Goal: Transaction & Acquisition: Obtain resource

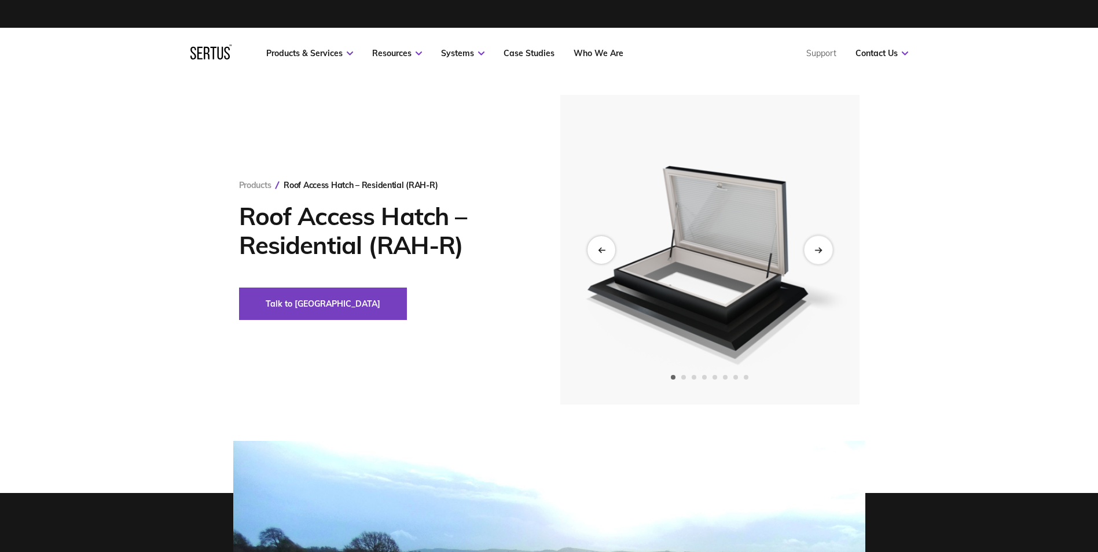
click at [812, 249] on div "Next slide" at bounding box center [818, 250] width 28 height 28
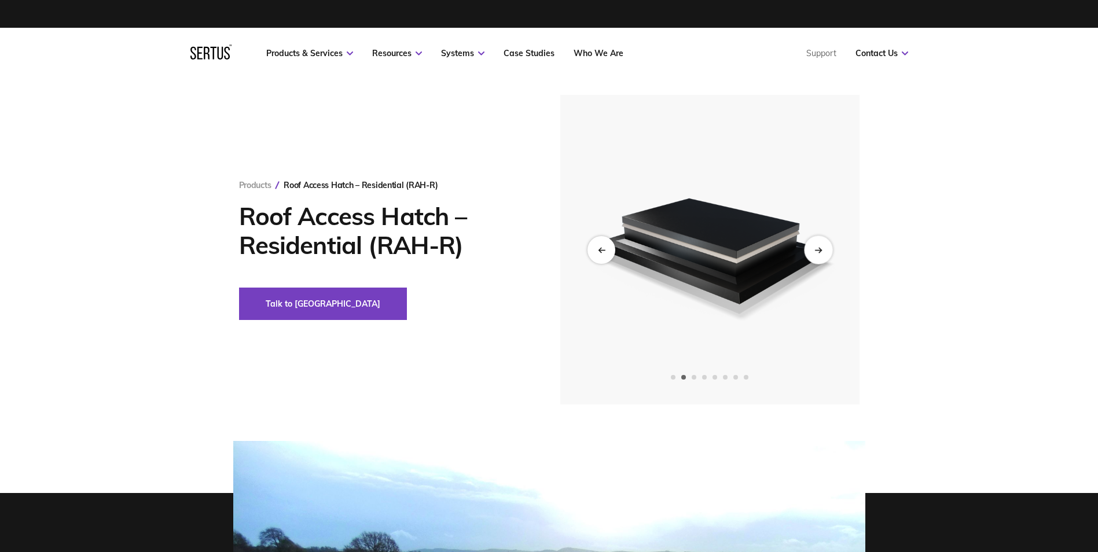
click at [812, 249] on div "Next slide" at bounding box center [818, 250] width 28 height 28
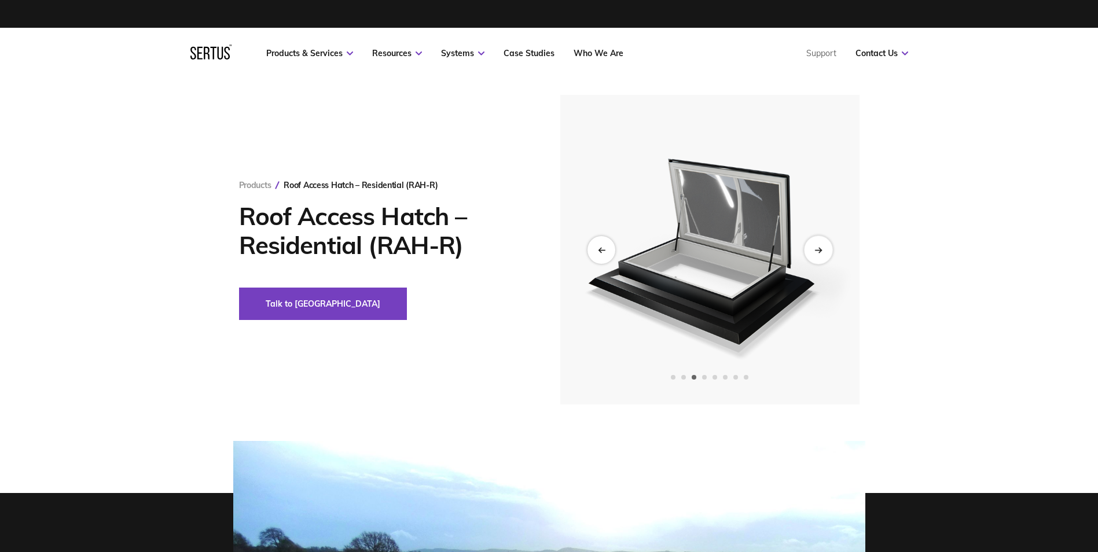
click at [812, 249] on div "Next slide" at bounding box center [818, 250] width 28 height 28
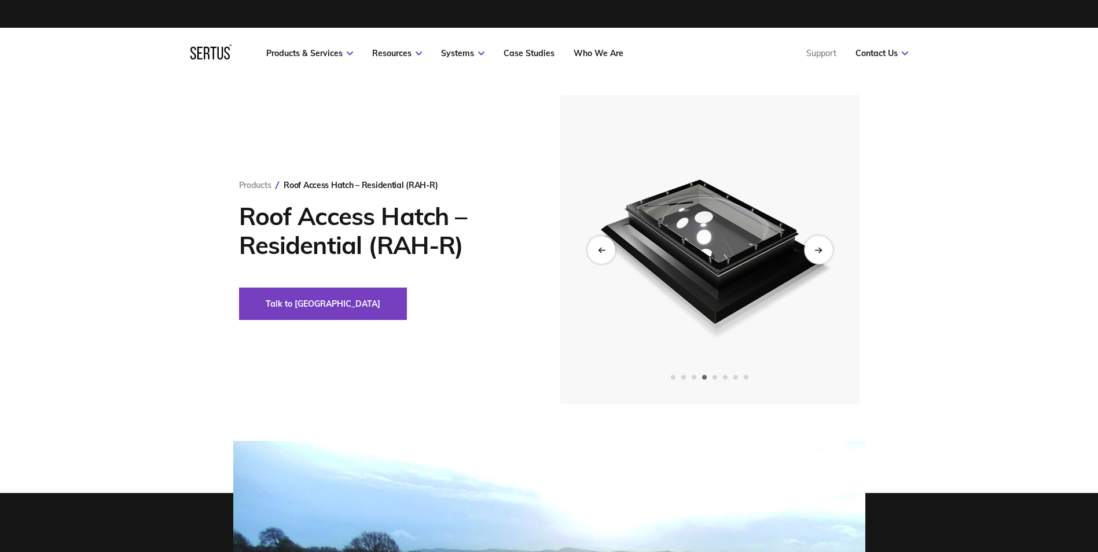
click at [812, 249] on div "Next slide" at bounding box center [818, 250] width 28 height 28
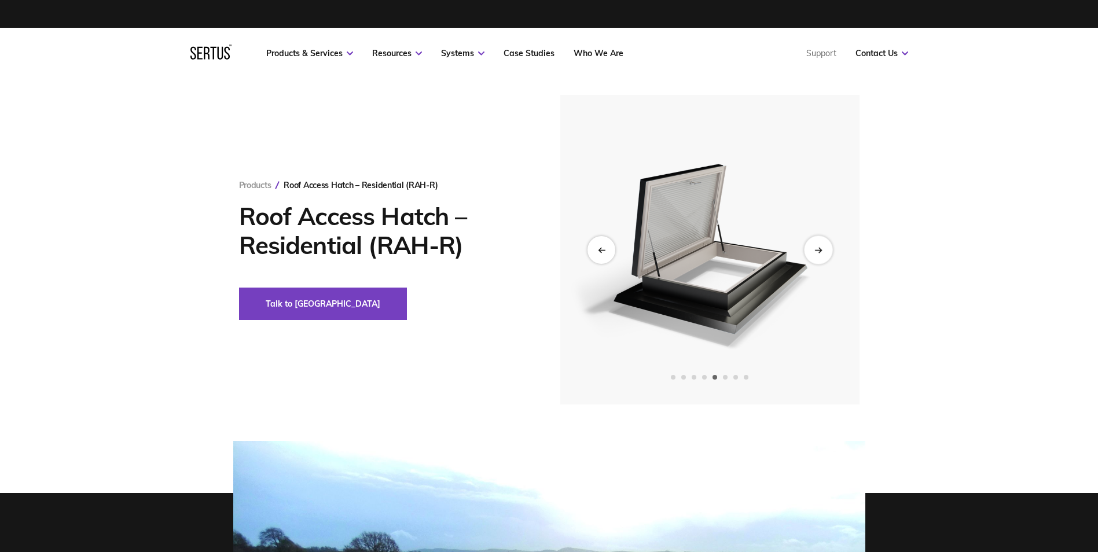
click at [812, 249] on div "Next slide" at bounding box center [818, 250] width 28 height 28
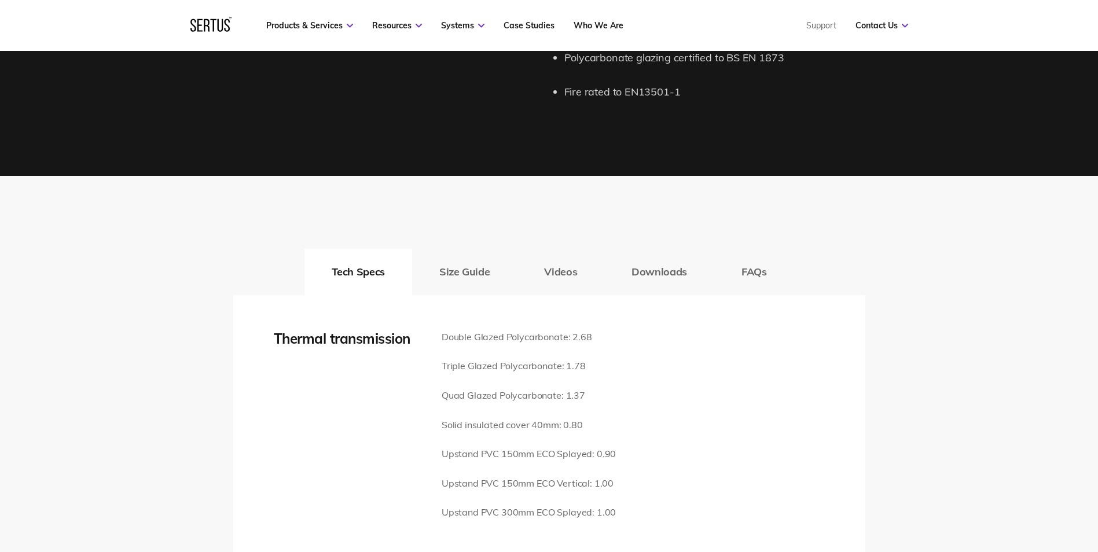
scroll to position [1447, 0]
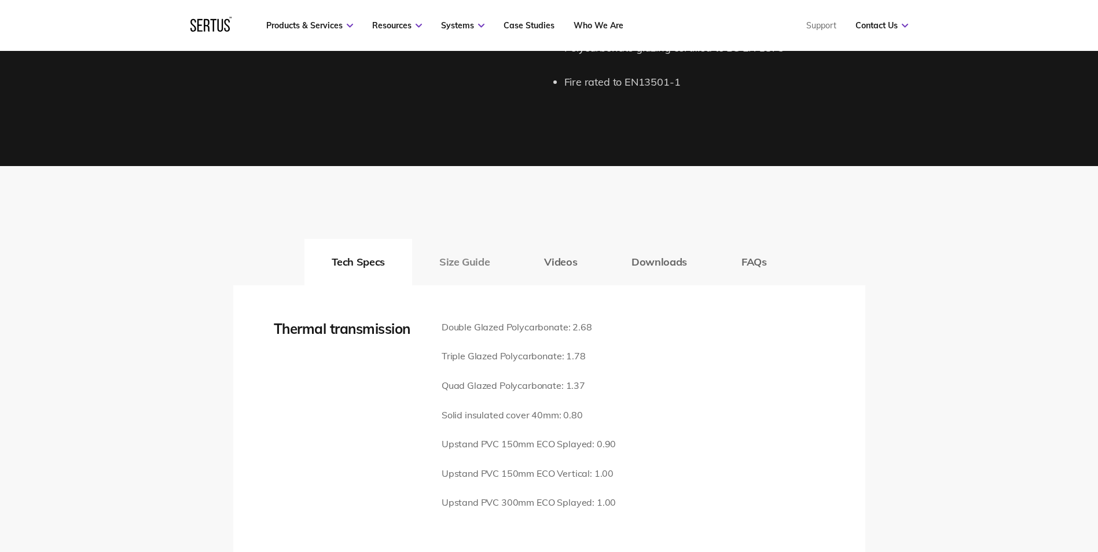
click at [473, 249] on button "Size Guide" at bounding box center [464, 262] width 105 height 46
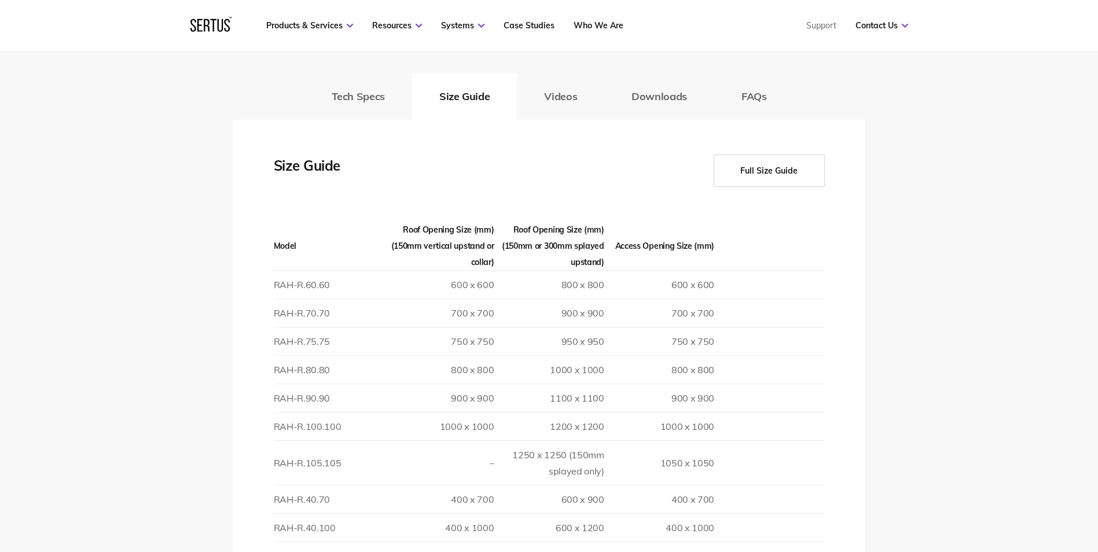
scroll to position [1621, 0]
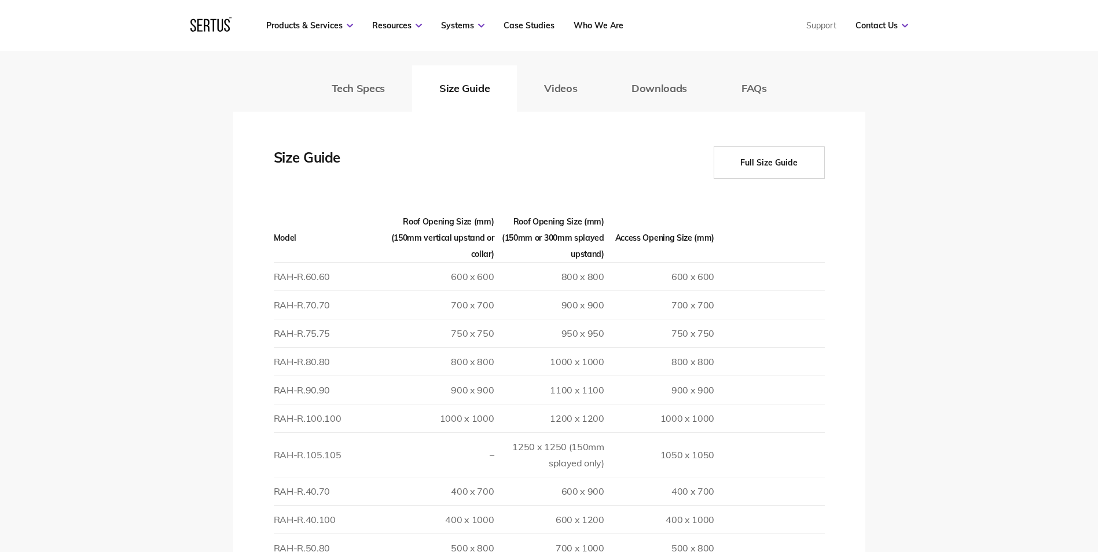
click at [763, 147] on button "Full Size Guide" at bounding box center [769, 162] width 111 height 32
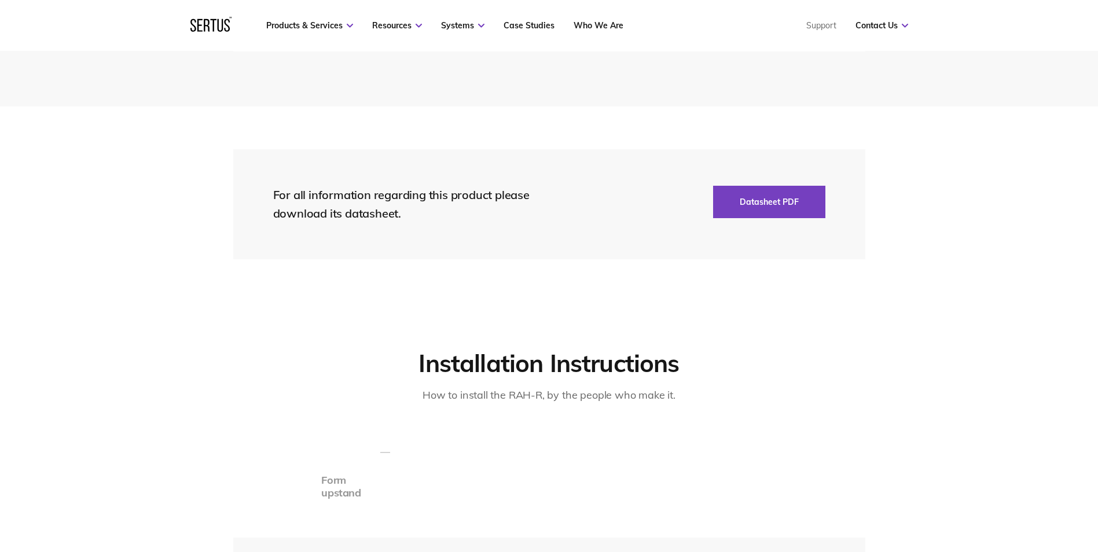
scroll to position [2431, 0]
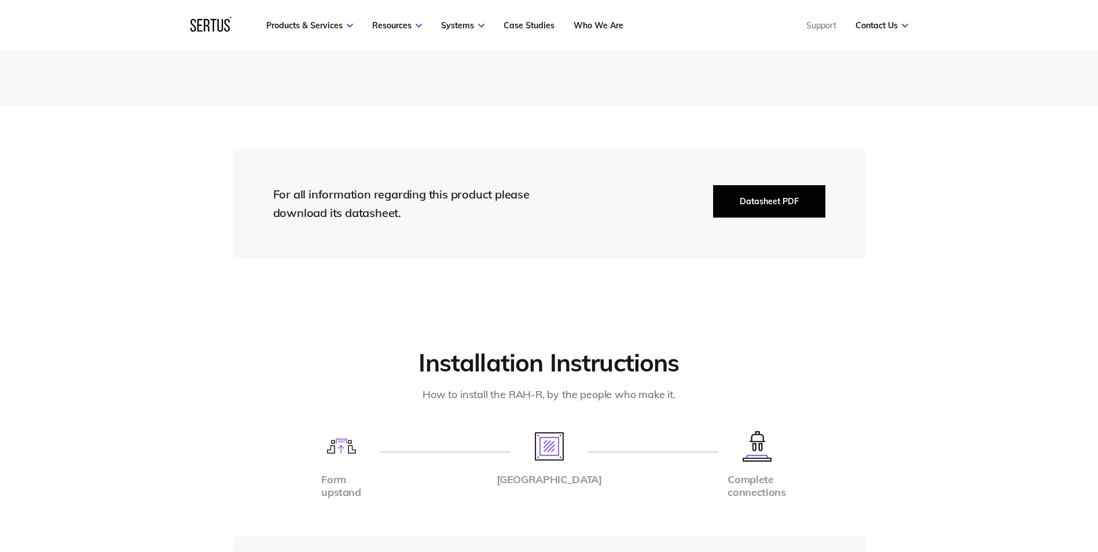
click at [783, 185] on button "Datasheet PDF" at bounding box center [769, 201] width 112 height 32
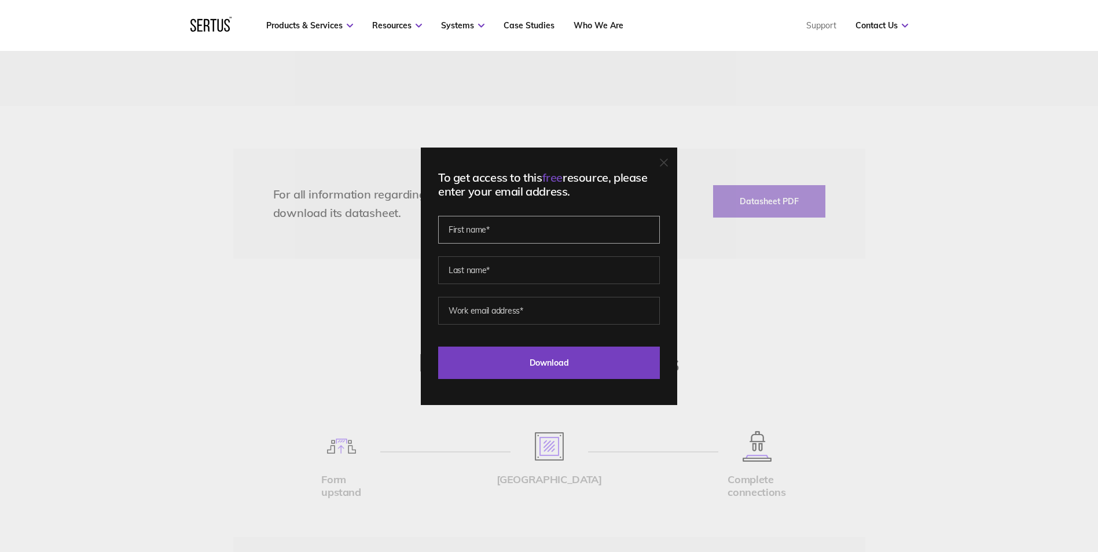
click at [471, 233] on input "text" at bounding box center [549, 230] width 222 height 28
type input "[PERSON_NAME]"
type input "Cryer"
type input "[EMAIL_ADDRESS][DOMAIN_NAME]"
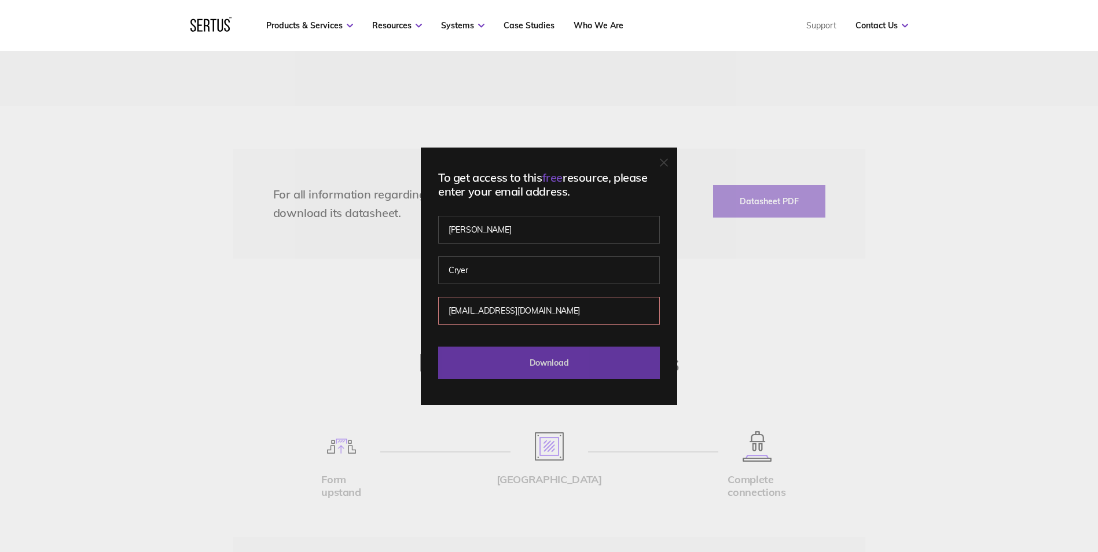
click at [529, 361] on input "Download" at bounding box center [549, 363] width 222 height 32
click at [600, 25] on link "Who We Are" at bounding box center [599, 25] width 50 height 10
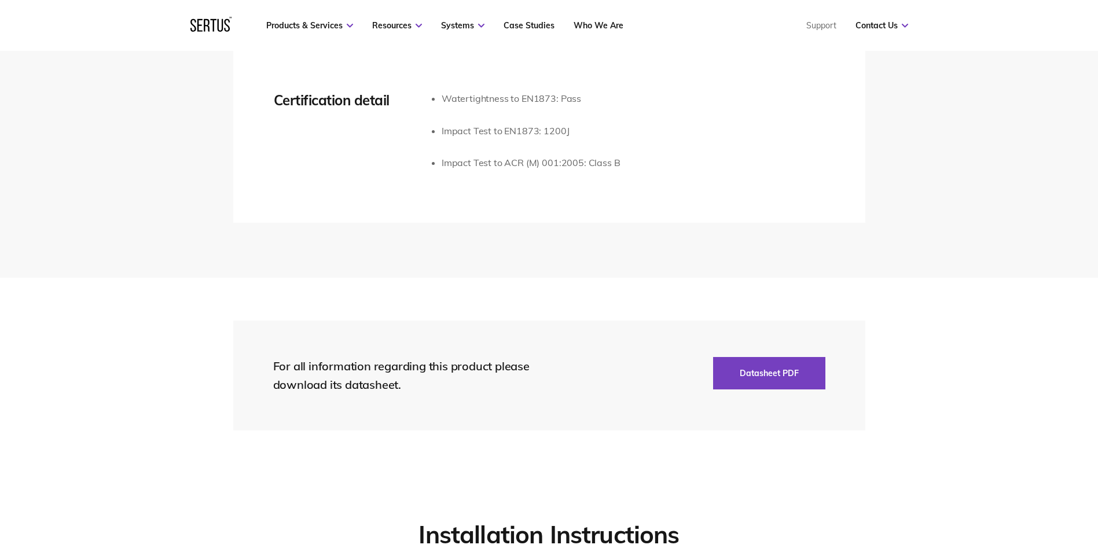
scroll to position [1910, 0]
